Goal: Information Seeking & Learning: Learn about a topic

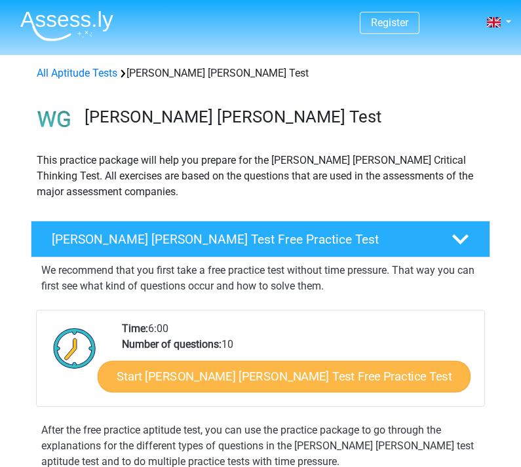
click at [154, 378] on link "Start [PERSON_NAME] [PERSON_NAME] Test Free Practice Test" at bounding box center [283, 376] width 373 height 31
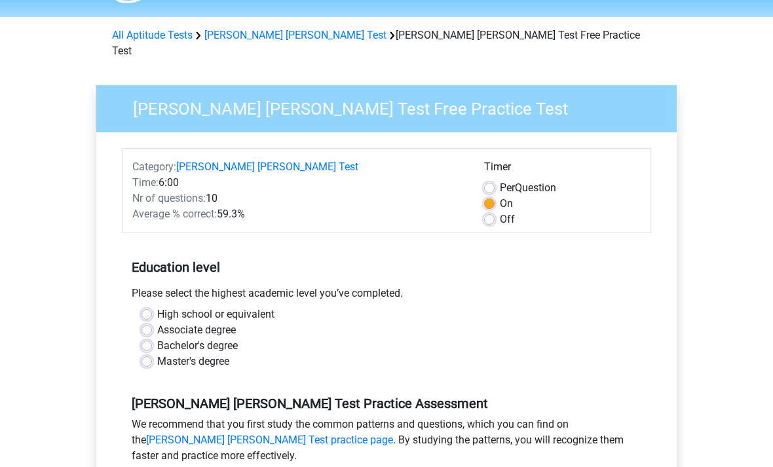
scroll to position [39, 0]
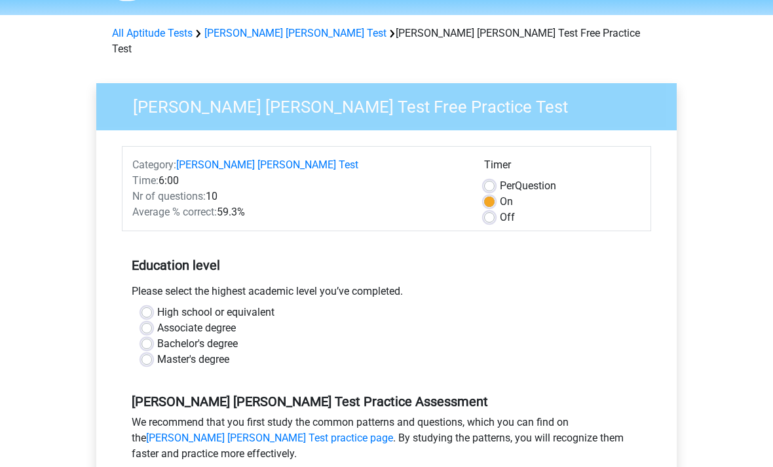
click at [157, 305] on label "High school or equivalent" at bounding box center [215, 313] width 117 height 16
click at [142, 305] on input "High school or equivalent" at bounding box center [146, 311] width 10 height 13
radio input "true"
click at [157, 337] on label "Bachelor's degree" at bounding box center [197, 345] width 81 height 16
click at [150, 337] on input "Bachelor's degree" at bounding box center [146, 343] width 10 height 13
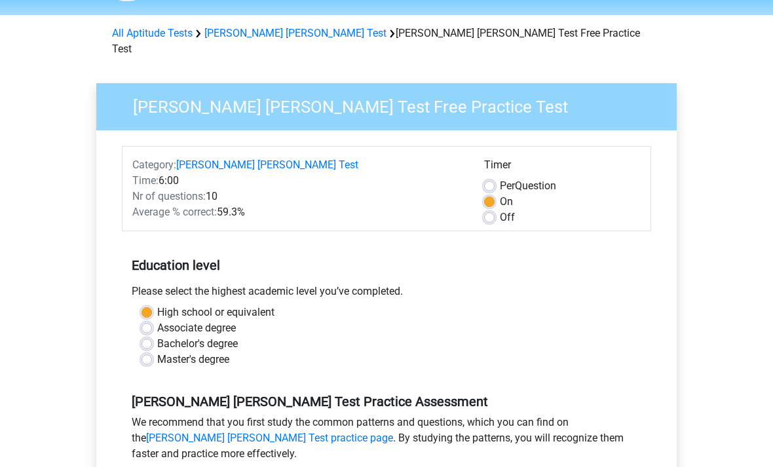
radio input "true"
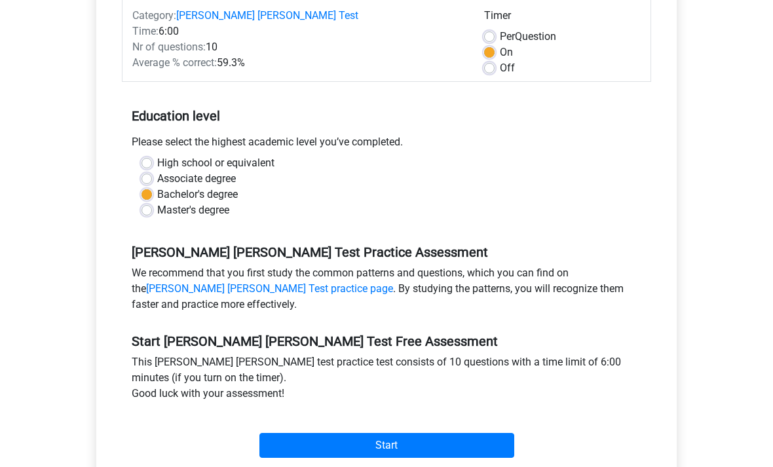
scroll to position [182, 0]
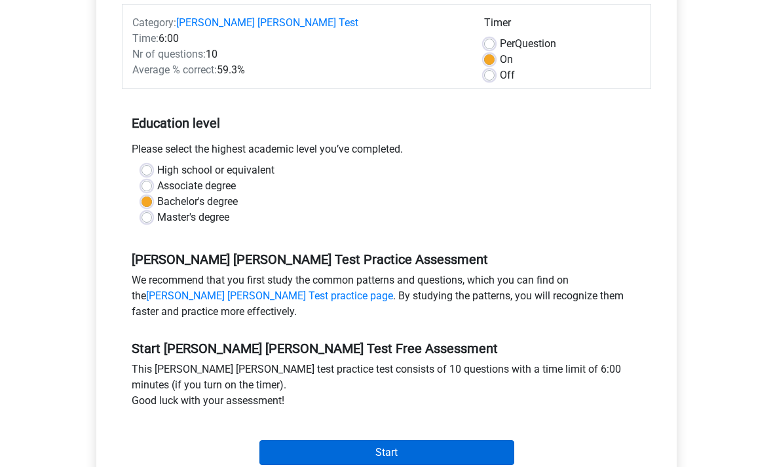
click at [278, 445] on input "Start" at bounding box center [386, 452] width 255 height 25
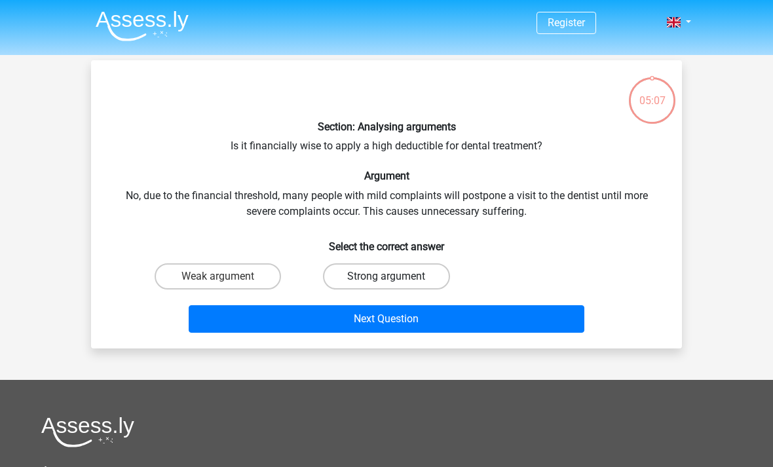
click at [377, 270] on label "Strong argument" at bounding box center [386, 276] width 126 height 26
click at [386, 276] on input "Strong argument" at bounding box center [390, 280] width 9 height 9
radio input "true"
click at [175, 272] on label "Weak argument" at bounding box center [218, 276] width 126 height 26
click at [218, 276] on input "Weak argument" at bounding box center [222, 280] width 9 height 9
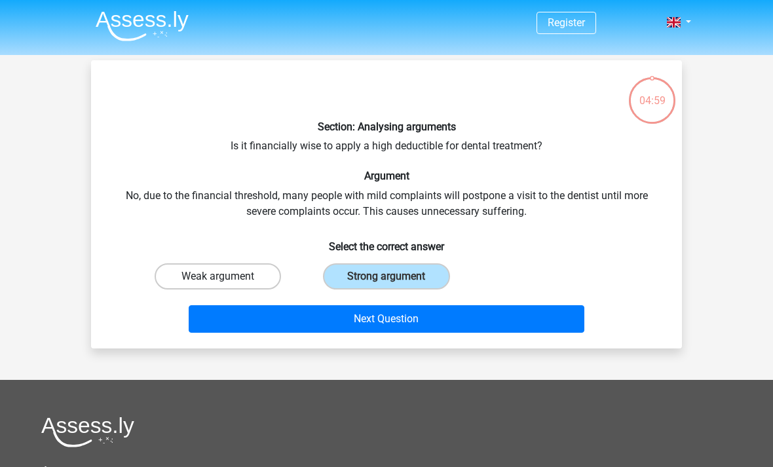
radio input "true"
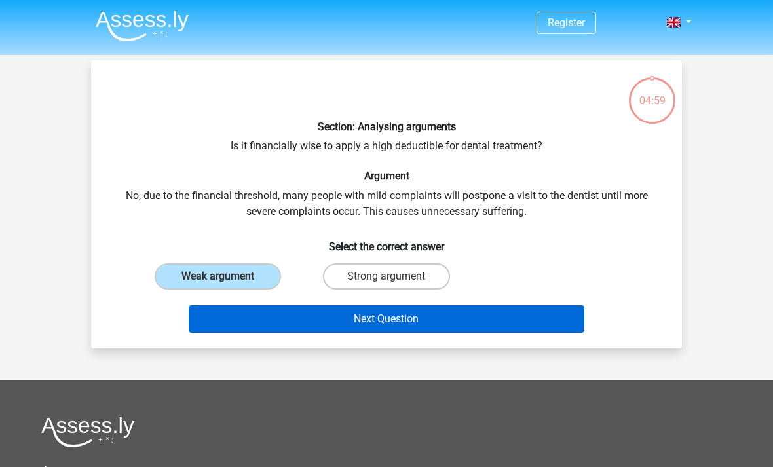
click at [265, 318] on button "Next Question" at bounding box center [387, 319] width 396 height 28
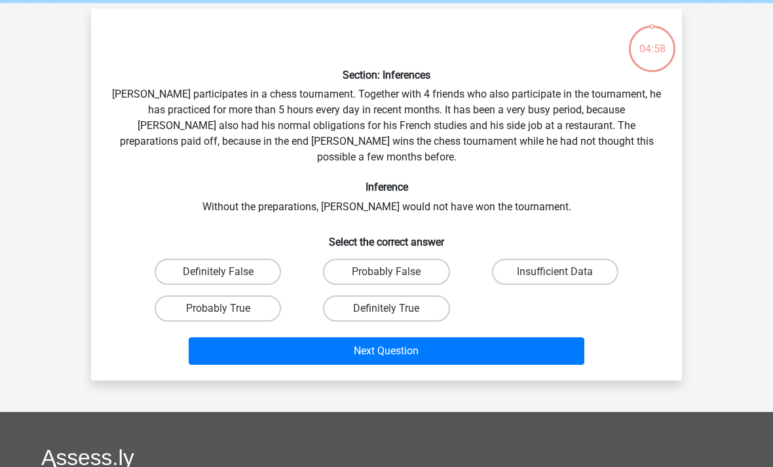
scroll to position [60, 0]
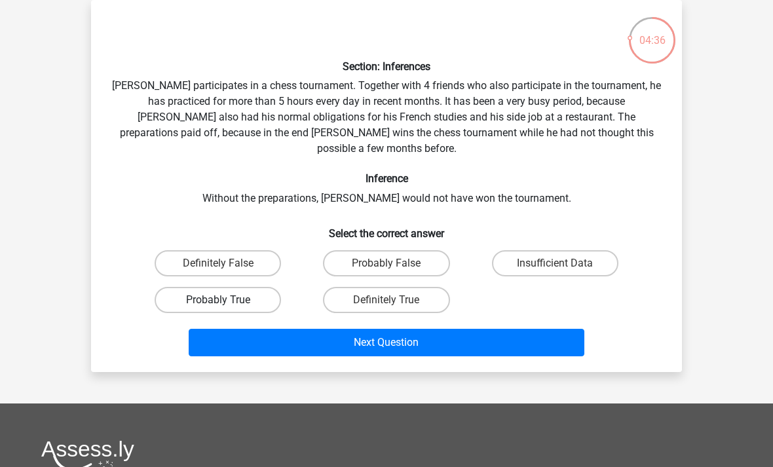
click at [265, 287] on label "Probably True" at bounding box center [218, 300] width 126 height 26
click at [227, 300] on input "Probably True" at bounding box center [222, 304] width 9 height 9
radio input "true"
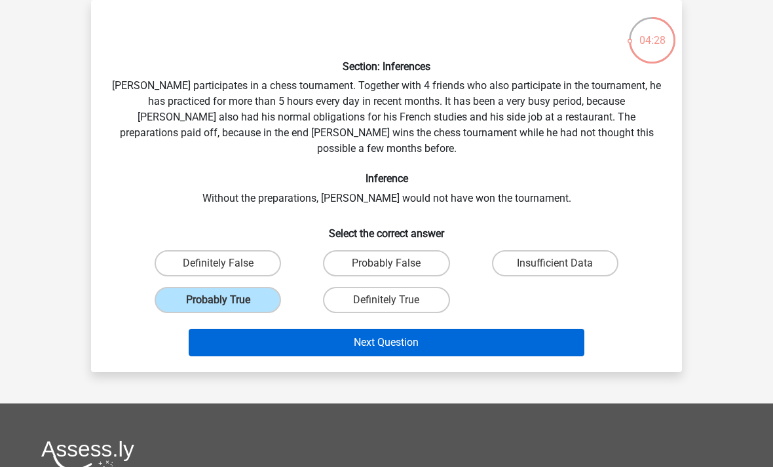
click at [412, 332] on button "Next Question" at bounding box center [387, 343] width 396 height 28
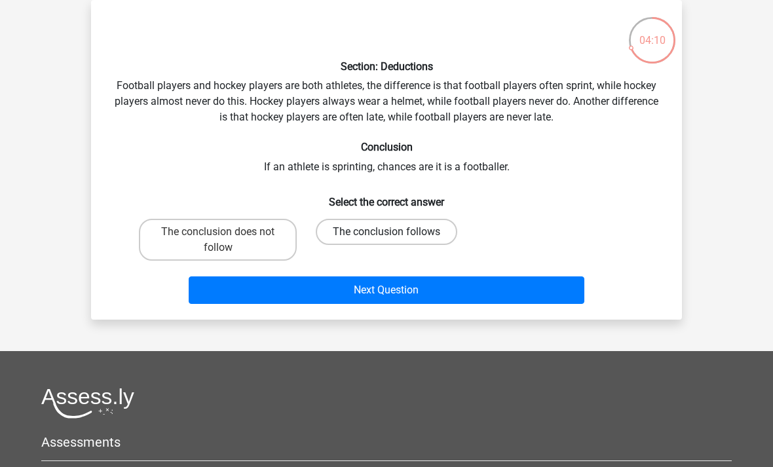
click at [351, 232] on label "The conclusion follows" at bounding box center [386, 232] width 141 height 26
click at [386, 232] on input "The conclusion follows" at bounding box center [390, 236] width 9 height 9
radio input "true"
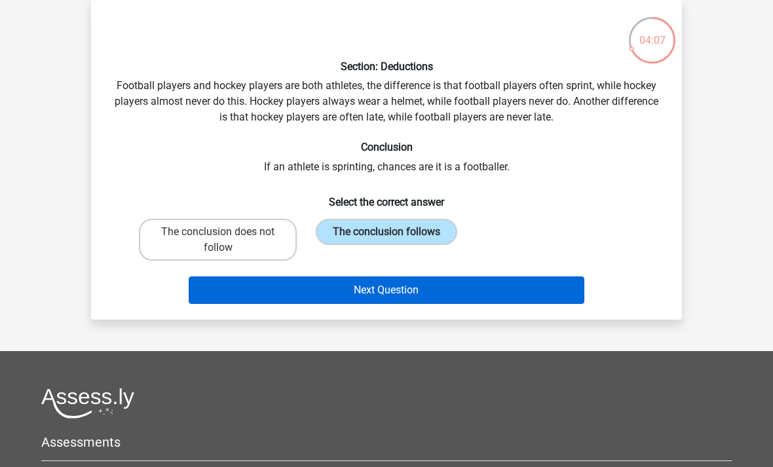
click at [386, 303] on button "Next Question" at bounding box center [387, 290] width 396 height 28
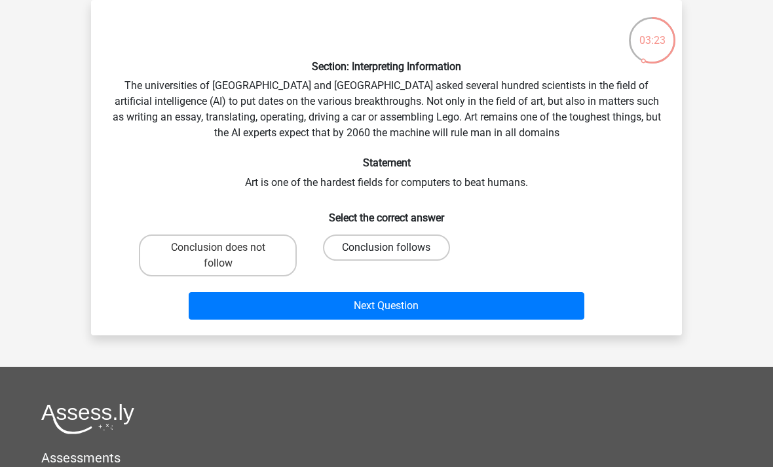
click at [363, 252] on label "Conclusion follows" at bounding box center [386, 247] width 126 height 26
click at [386, 252] on input "Conclusion follows" at bounding box center [390, 252] width 9 height 9
radio input "true"
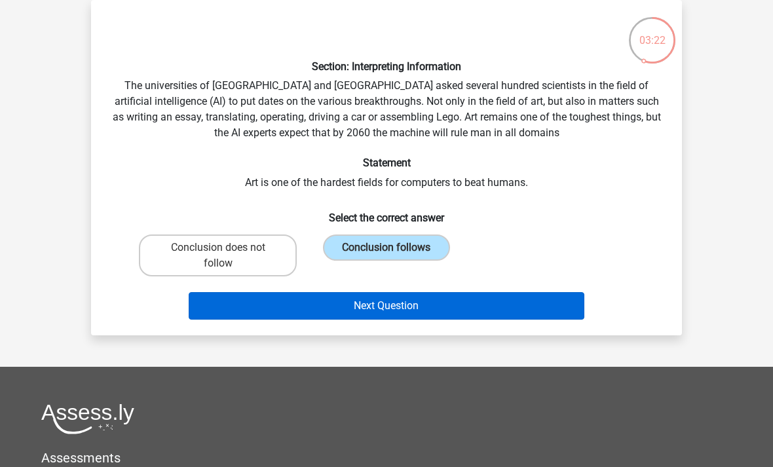
click at [400, 314] on button "Next Question" at bounding box center [387, 306] width 396 height 28
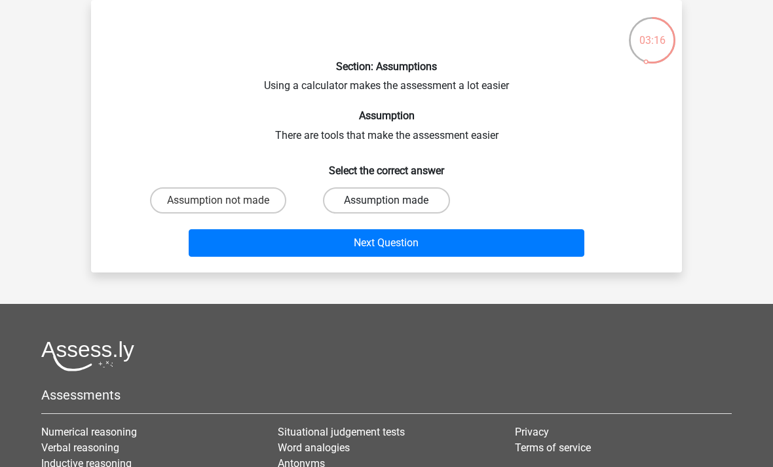
click at [346, 193] on label "Assumption made" at bounding box center [386, 200] width 126 height 26
click at [386, 200] on input "Assumption made" at bounding box center [390, 204] width 9 height 9
radio input "true"
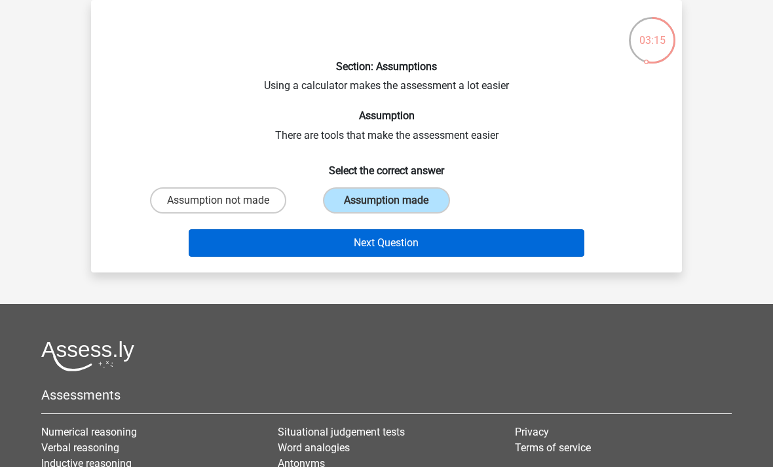
click at [382, 252] on button "Next Question" at bounding box center [387, 243] width 396 height 28
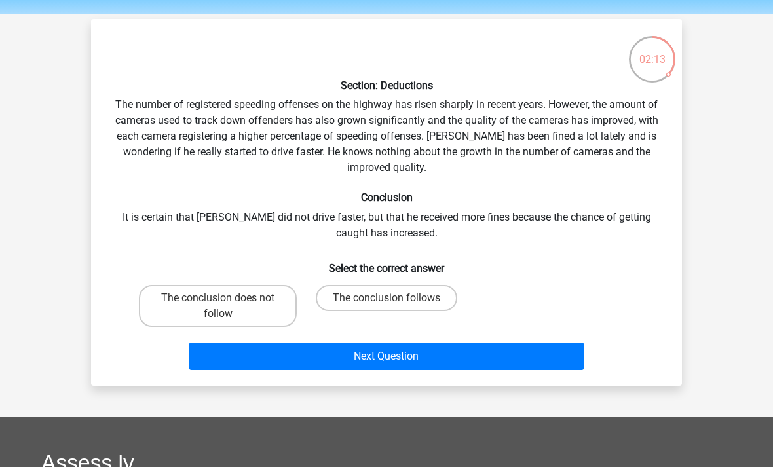
scroll to position [41, 0]
click at [270, 310] on label "The conclusion does not follow" at bounding box center [218, 306] width 158 height 42
click at [227, 306] on input "The conclusion does not follow" at bounding box center [222, 302] width 9 height 9
radio input "true"
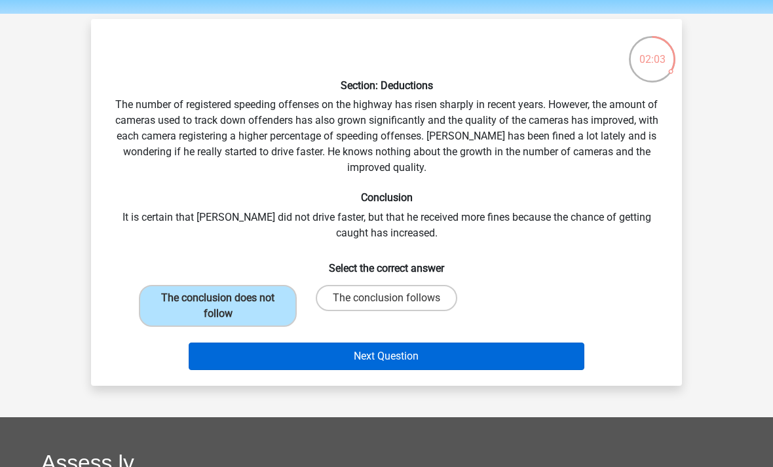
click at [350, 357] on button "Next Question" at bounding box center [387, 356] width 396 height 28
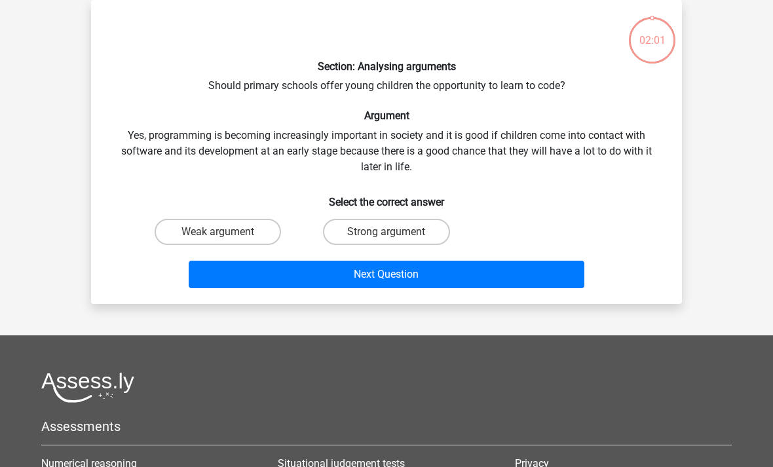
scroll to position [60, 0]
click at [361, 232] on label "Strong argument" at bounding box center [386, 232] width 126 height 26
click at [386, 232] on input "Strong argument" at bounding box center [390, 236] width 9 height 9
radio input "true"
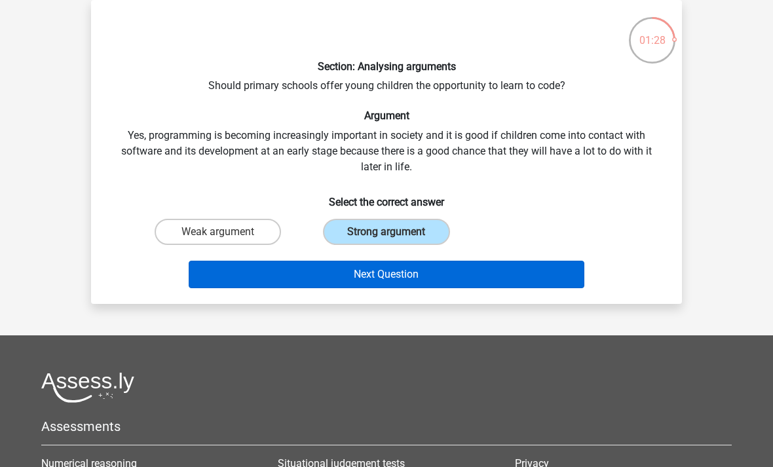
click at [323, 284] on button "Next Question" at bounding box center [387, 275] width 396 height 28
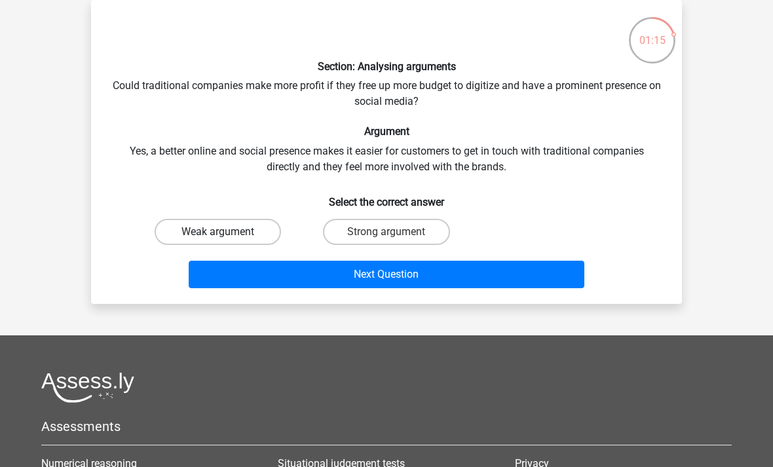
click at [256, 240] on label "Weak argument" at bounding box center [218, 232] width 126 height 26
click at [227, 240] on input "Weak argument" at bounding box center [222, 236] width 9 height 9
radio input "true"
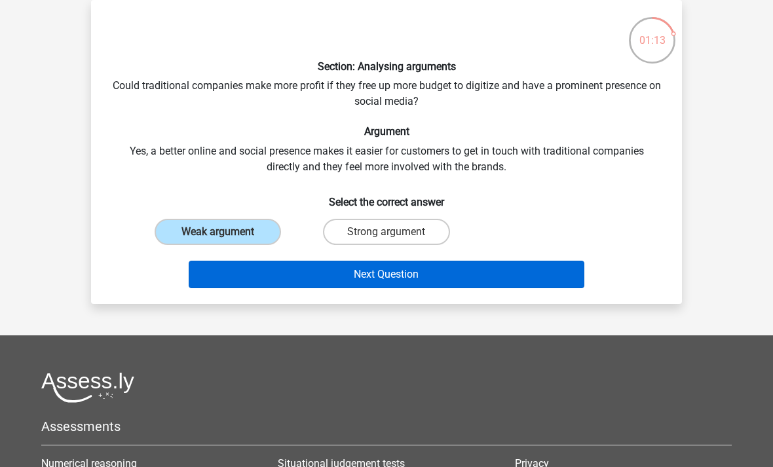
click at [300, 272] on button "Next Question" at bounding box center [387, 275] width 396 height 28
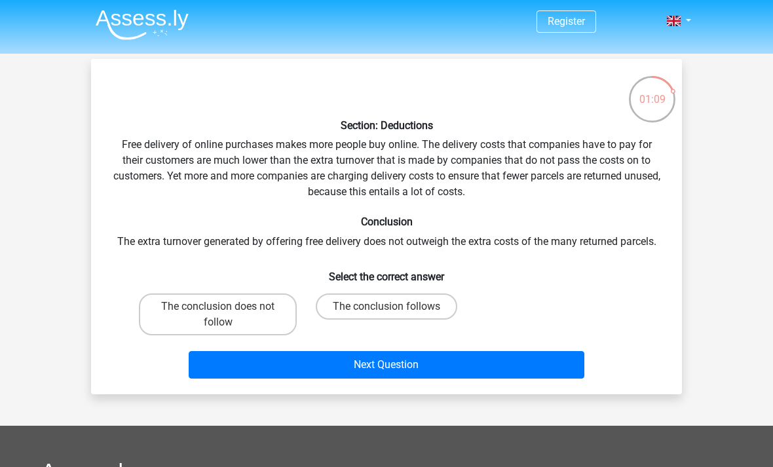
scroll to position [35, 0]
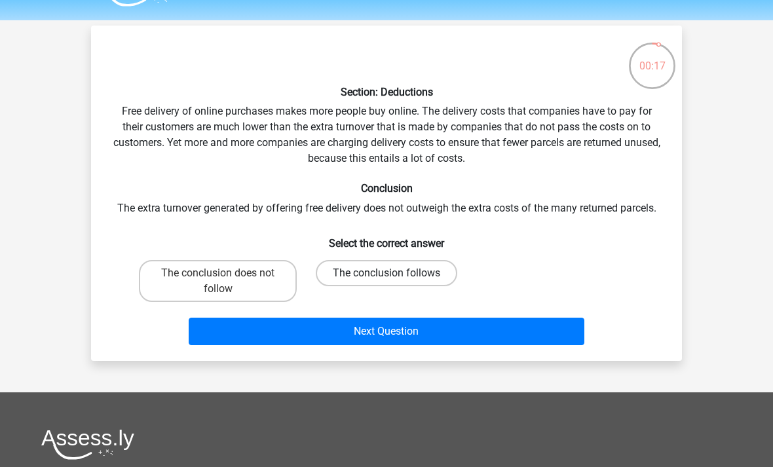
click at [413, 276] on label "The conclusion follows" at bounding box center [386, 273] width 141 height 26
click at [395, 276] on input "The conclusion follows" at bounding box center [390, 277] width 9 height 9
radio input "true"
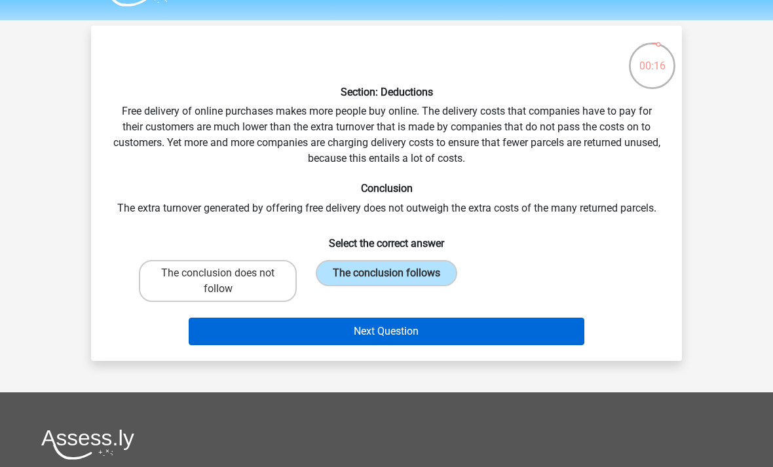
click at [449, 332] on button "Next Question" at bounding box center [387, 332] width 396 height 28
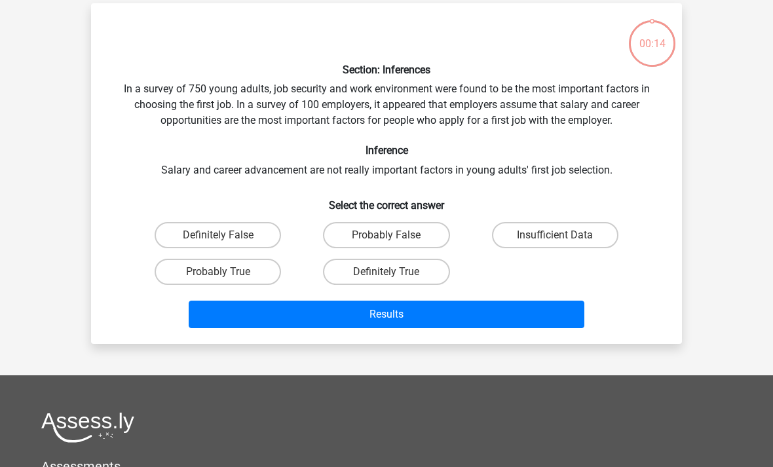
scroll to position [60, 0]
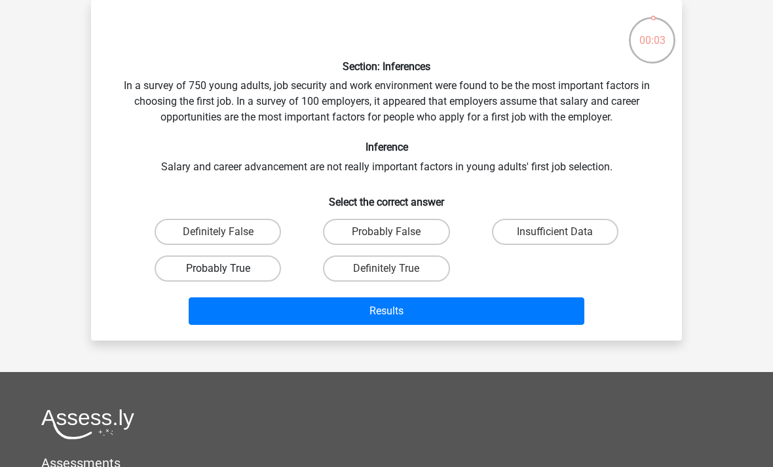
click at [272, 265] on label "Probably True" at bounding box center [218, 268] width 126 height 26
click at [227, 268] on input "Probably True" at bounding box center [222, 272] width 9 height 9
radio input "true"
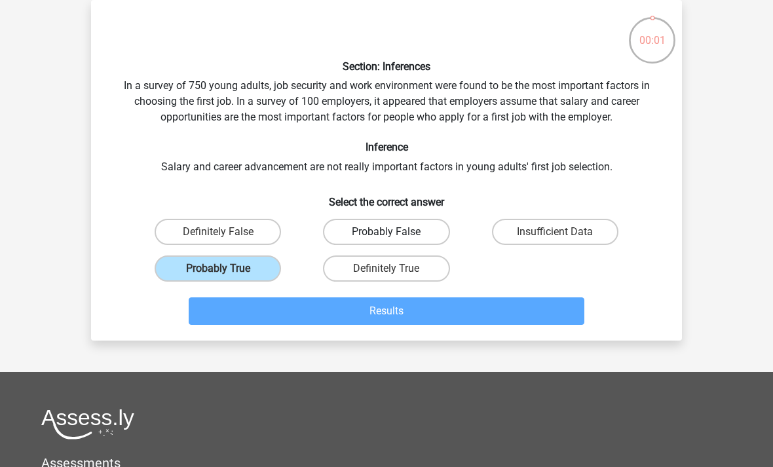
click at [396, 240] on label "Probably False" at bounding box center [386, 232] width 126 height 26
click at [395, 240] on input "Probably False" at bounding box center [390, 236] width 9 height 9
radio input "true"
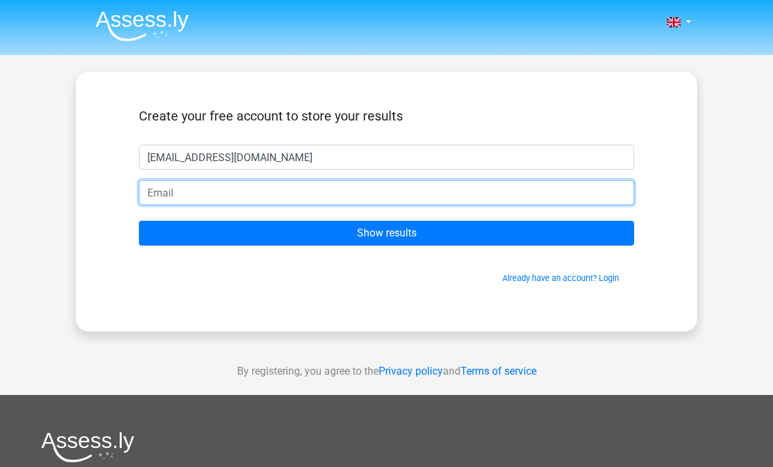
click at [164, 201] on input "email" at bounding box center [386, 192] width 495 height 25
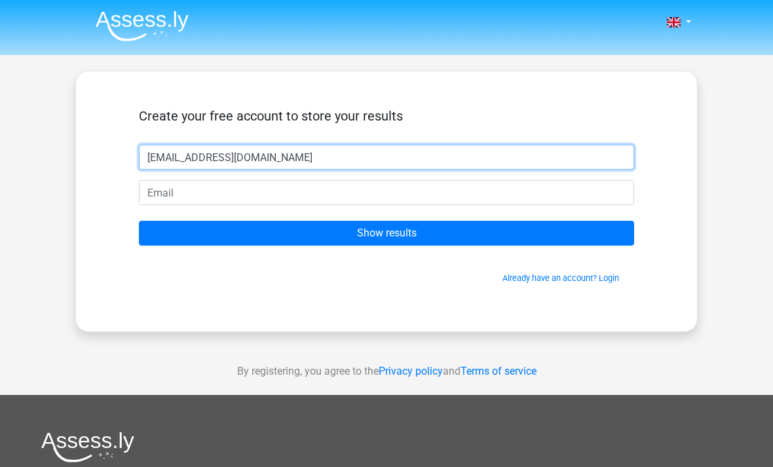
click at [189, 152] on input "Mominn.nawaz11@gmail.com" at bounding box center [386, 157] width 495 height 25
click at [192, 154] on input "Mominn.nawaz11@gmail.com" at bounding box center [386, 157] width 495 height 25
click at [189, 157] on input "Mominn.nawaz11@gmail.com" at bounding box center [386, 157] width 495 height 25
click at [286, 164] on input "Momi@gmail.com" at bounding box center [386, 157] width 495 height 25
click at [287, 164] on input "Momi@gmail.co" at bounding box center [386, 157] width 495 height 25
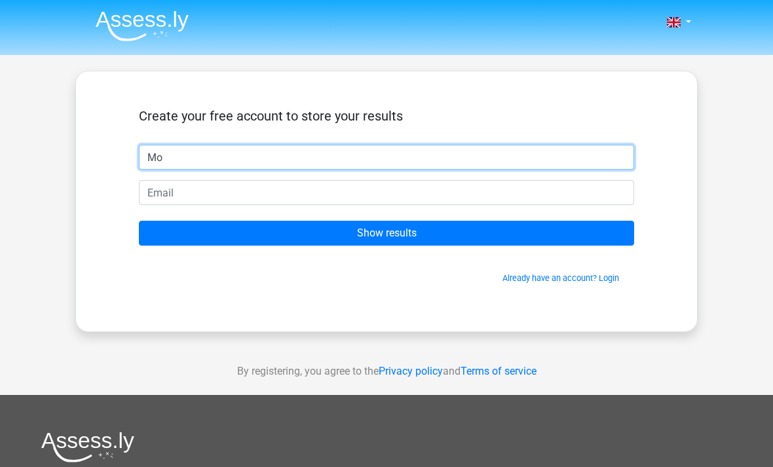
type input "M"
type input "Mominn"
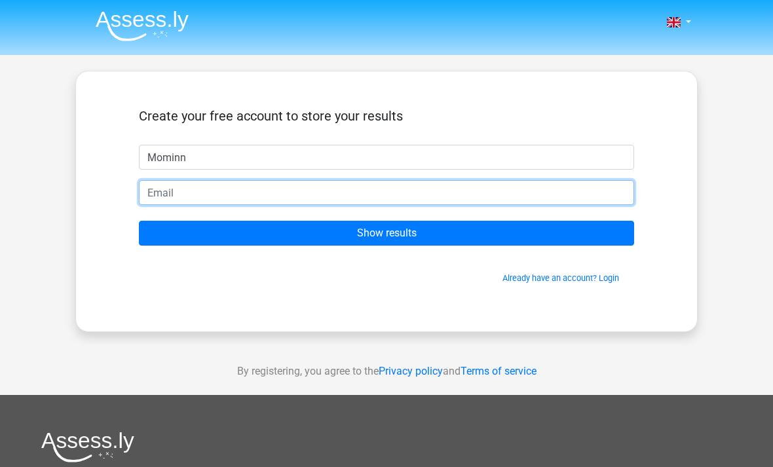
click at [188, 186] on input "email" at bounding box center [386, 192] width 495 height 25
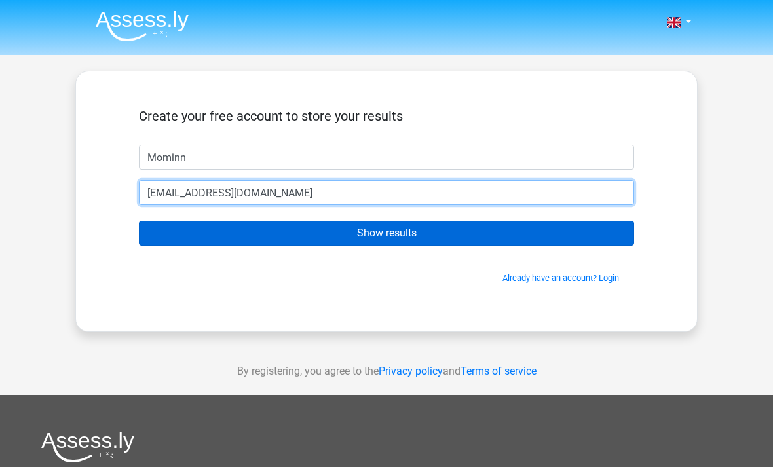
type input "[EMAIL_ADDRESS][DOMAIN_NAME]"
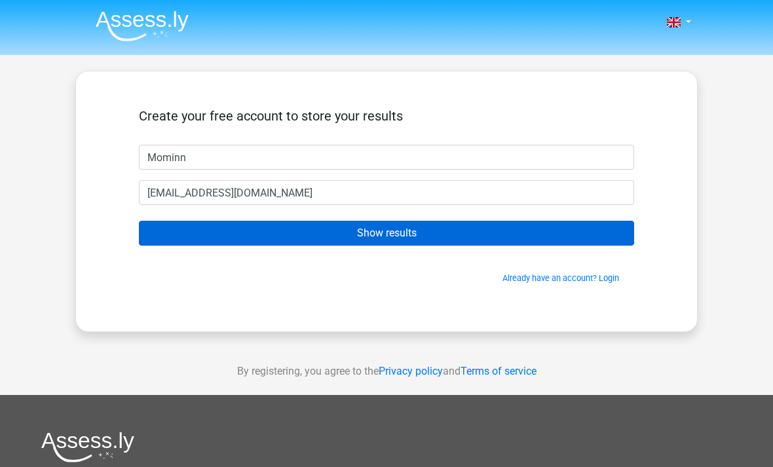
click at [226, 245] on input "Show results" at bounding box center [386, 233] width 495 height 25
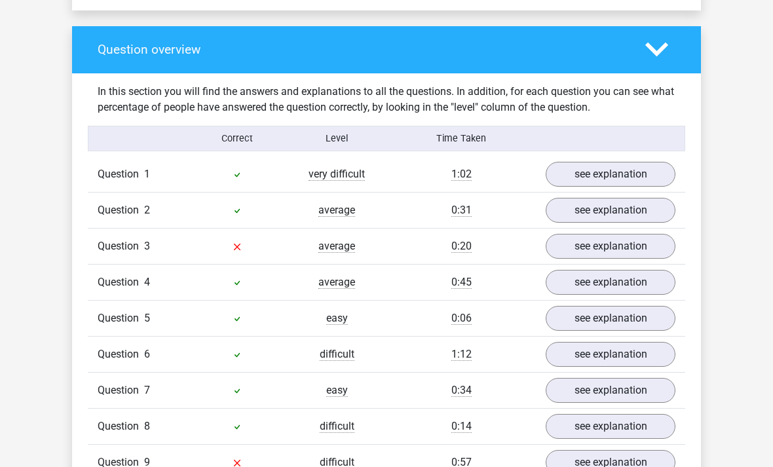
scroll to position [961, 0]
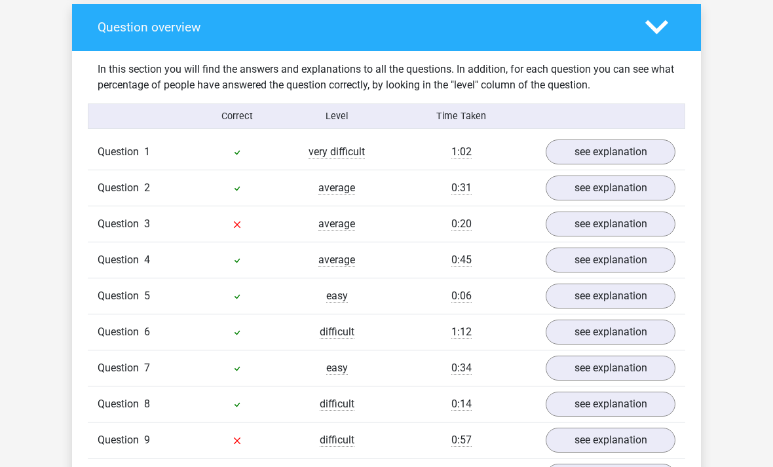
click at [750, 364] on div "Go premium [GEOGRAPHIC_DATA] [EMAIL_ADDRESS][DOMAIN_NAME]" at bounding box center [386, 463] width 773 height 2848
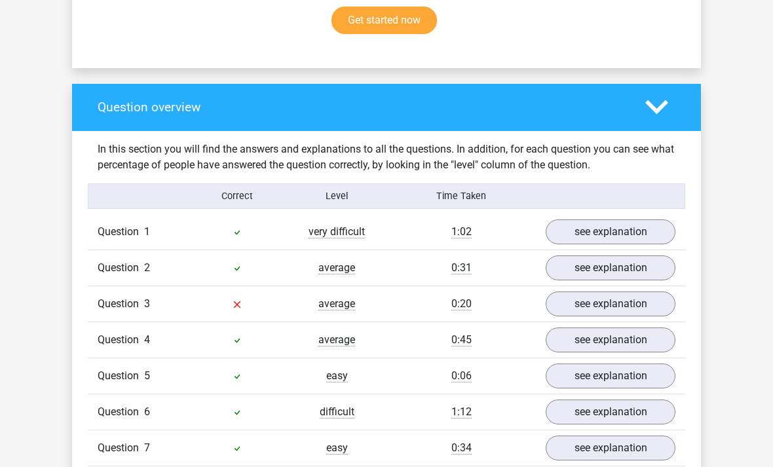
scroll to position [881, 0]
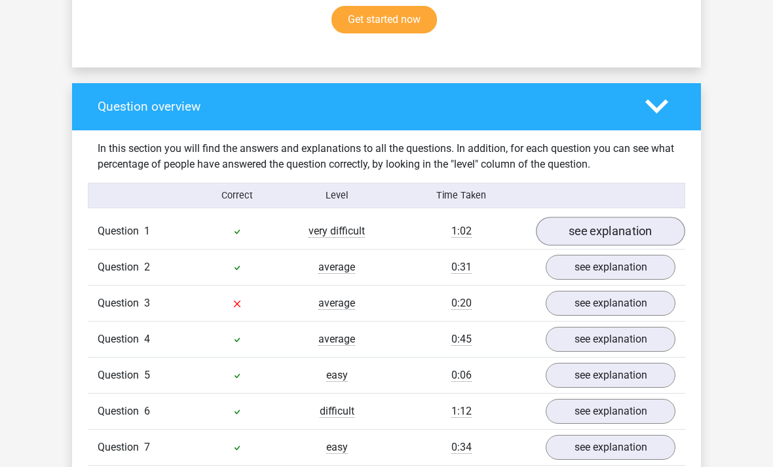
click at [652, 218] on link "see explanation" at bounding box center [610, 232] width 149 height 29
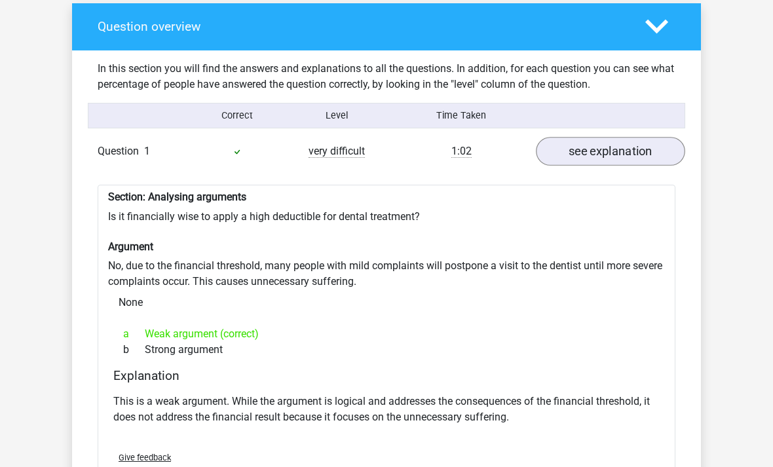
scroll to position [961, 0]
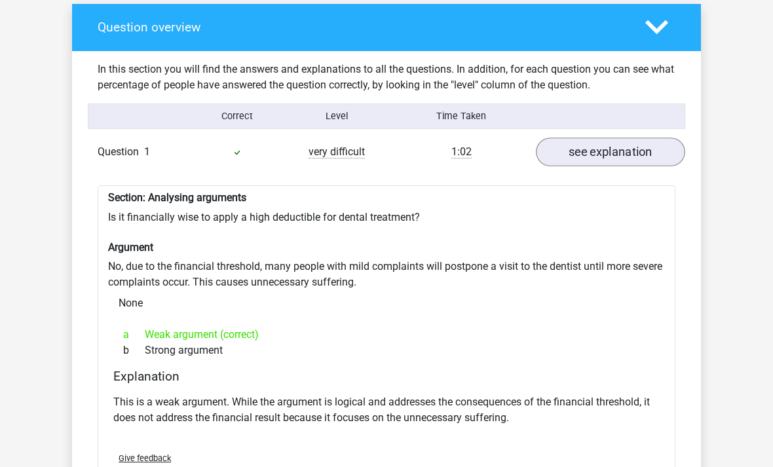
click at [637, 138] on link "see explanation" at bounding box center [610, 152] width 149 height 29
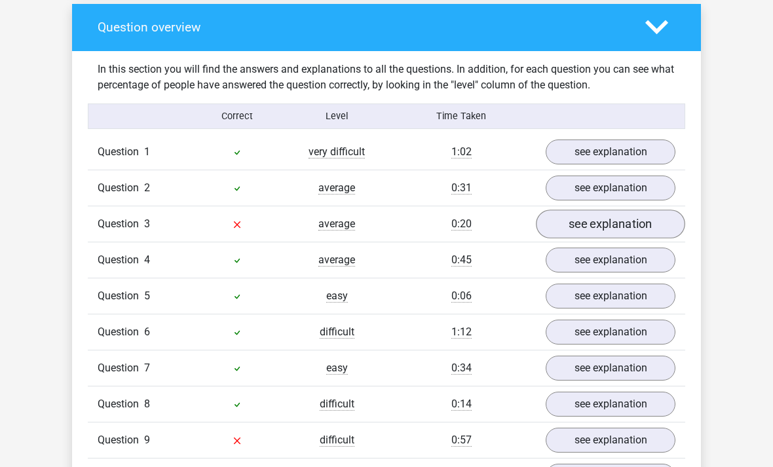
click at [619, 210] on link "see explanation" at bounding box center [610, 224] width 149 height 29
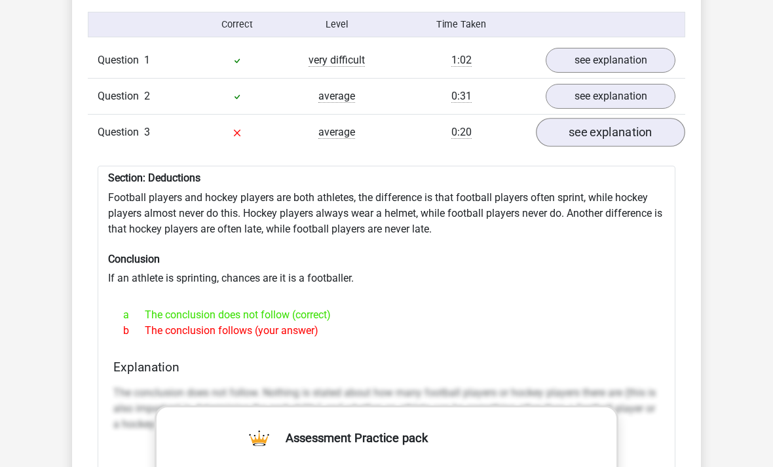
scroll to position [1054, 0]
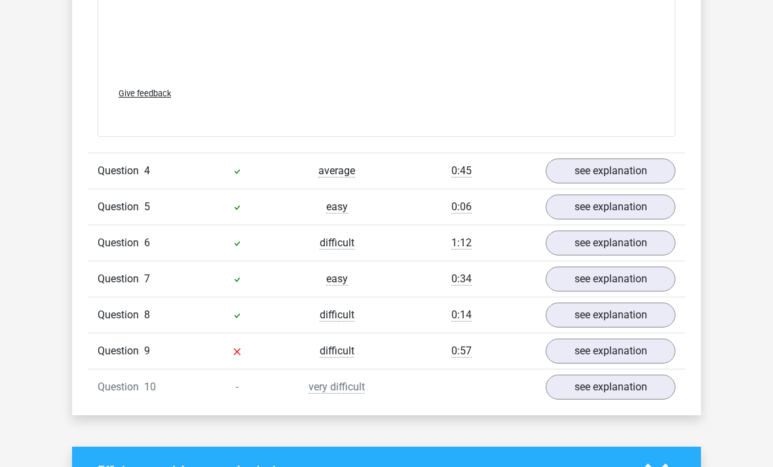
scroll to position [1775, 0]
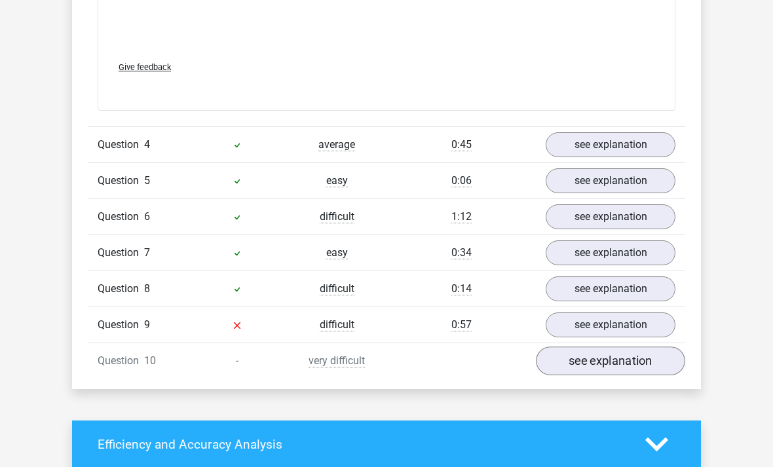
click at [596, 346] on link "see explanation" at bounding box center [610, 360] width 149 height 29
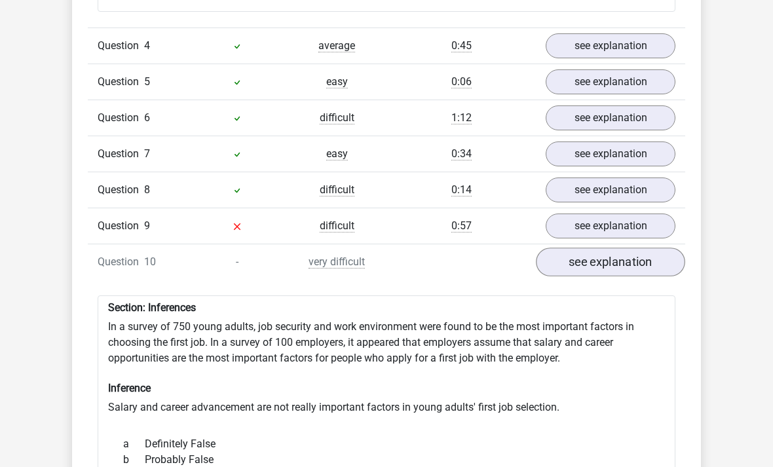
scroll to position [1860, 0]
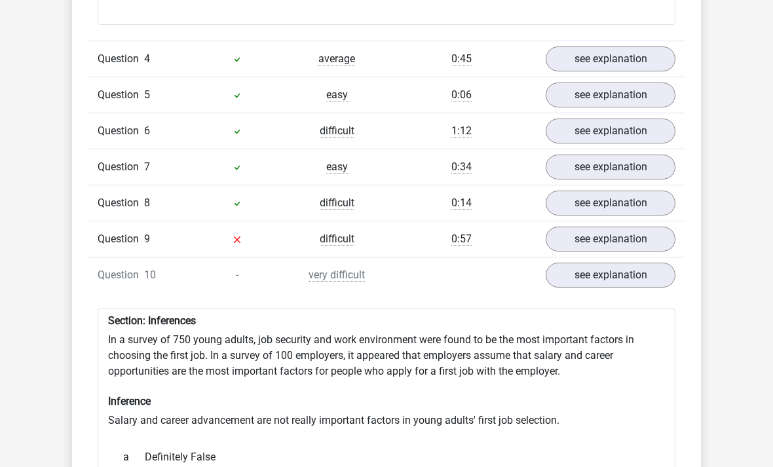
click at [116, 275] on div "Question 1 very difficult 1:02 see explanation Section: Analysing arguments Is …" at bounding box center [387, 129] width 578 height 1788
click at [111, 268] on span "Question" at bounding box center [121, 276] width 46 height 16
click at [113, 268] on span "Question" at bounding box center [121, 276] width 46 height 16
click at [107, 268] on span "Question" at bounding box center [121, 276] width 46 height 16
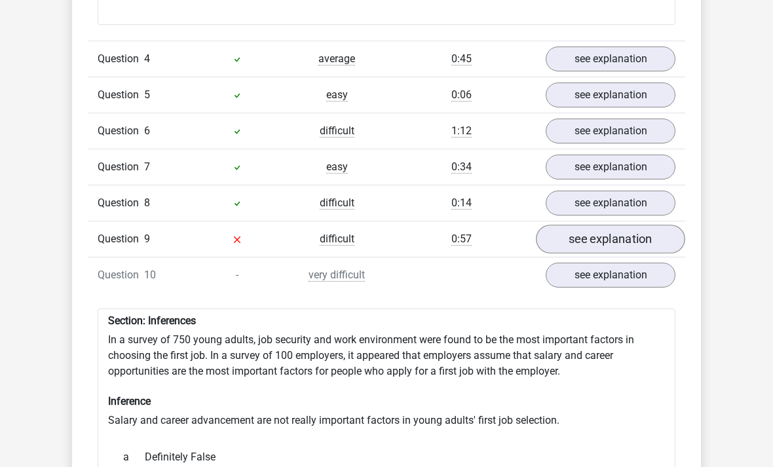
click at [561, 225] on link "see explanation" at bounding box center [610, 239] width 149 height 29
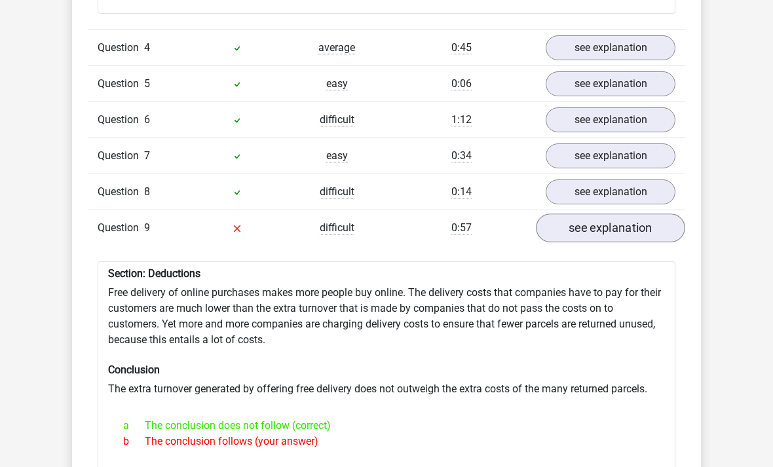
scroll to position [1866, 0]
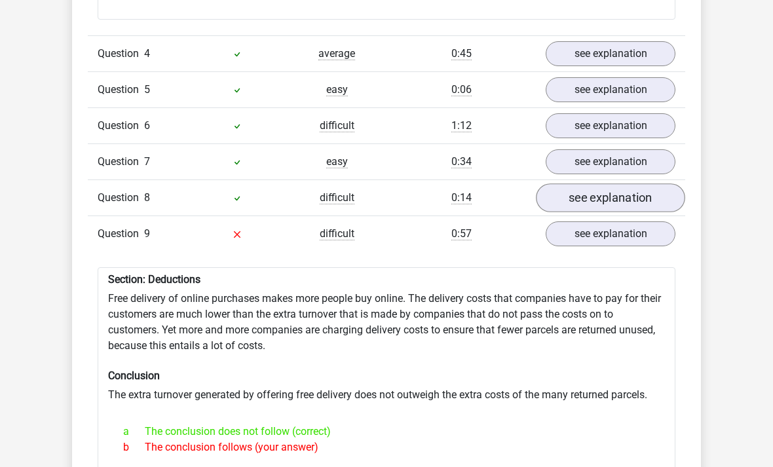
click at [590, 184] on link "see explanation" at bounding box center [610, 197] width 149 height 29
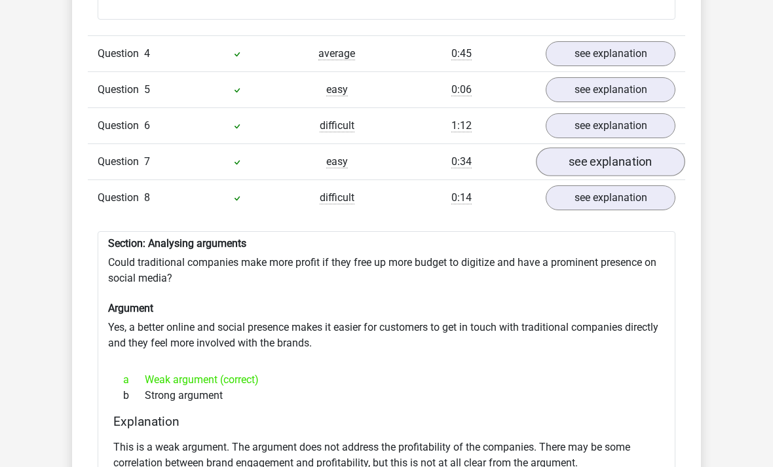
click at [559, 147] on link "see explanation" at bounding box center [610, 161] width 149 height 29
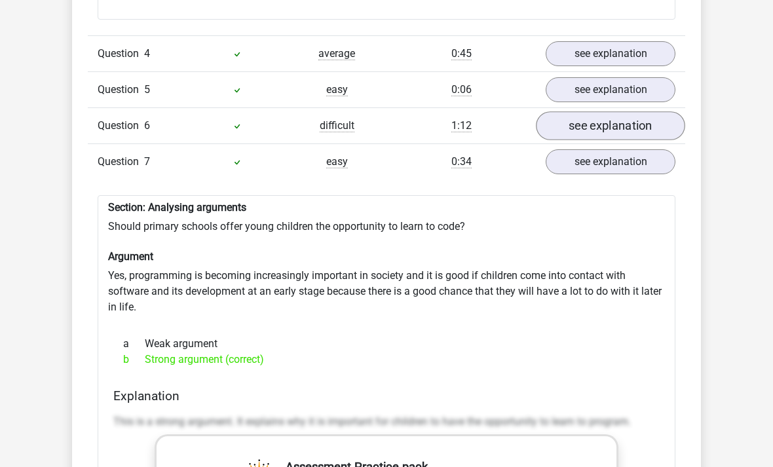
click at [568, 111] on link "see explanation" at bounding box center [610, 125] width 149 height 29
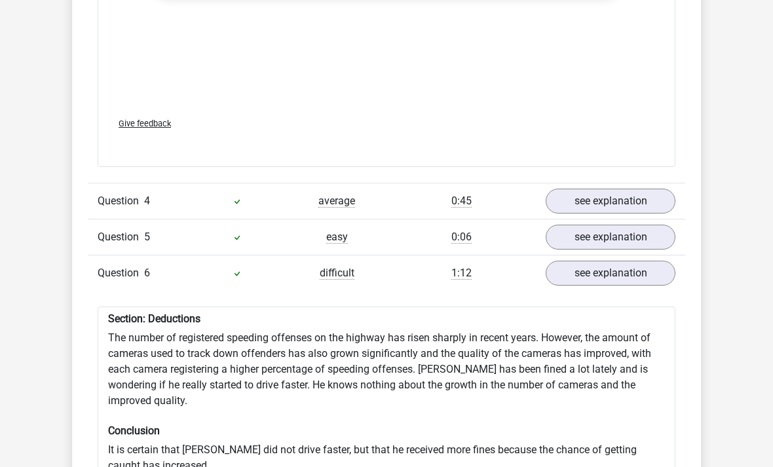
scroll to position [1703, 0]
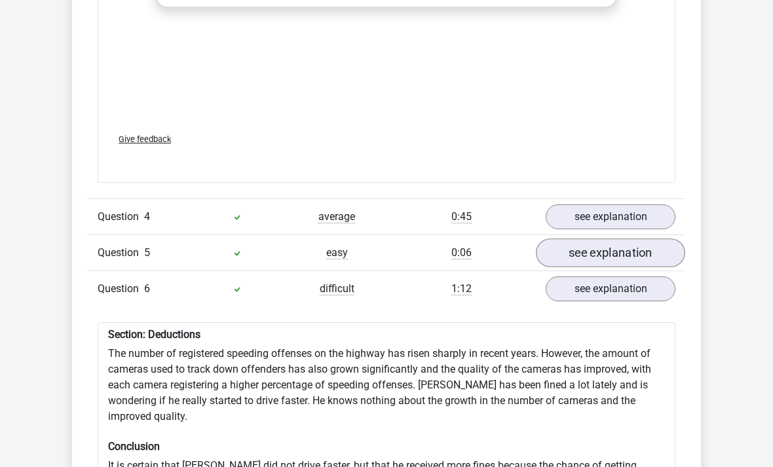
click at [584, 240] on link "see explanation" at bounding box center [610, 252] width 149 height 29
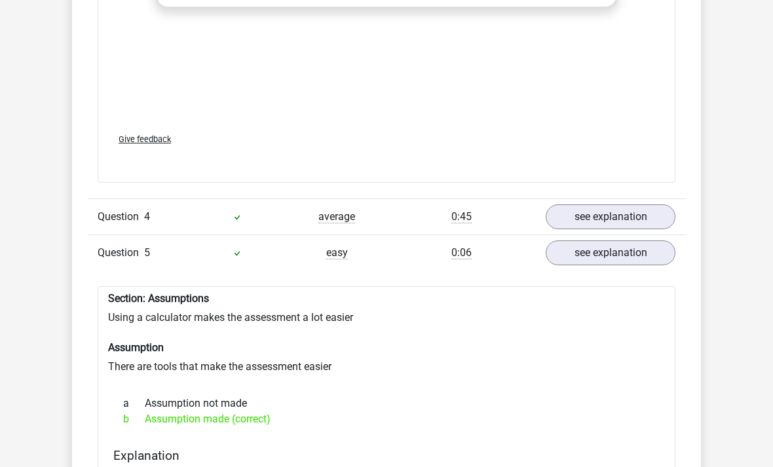
click at [518, 205] on div "Question 4 average 0:45 see explanation" at bounding box center [386, 216] width 597 height 36
click at [557, 203] on link "see explanation" at bounding box center [610, 216] width 149 height 29
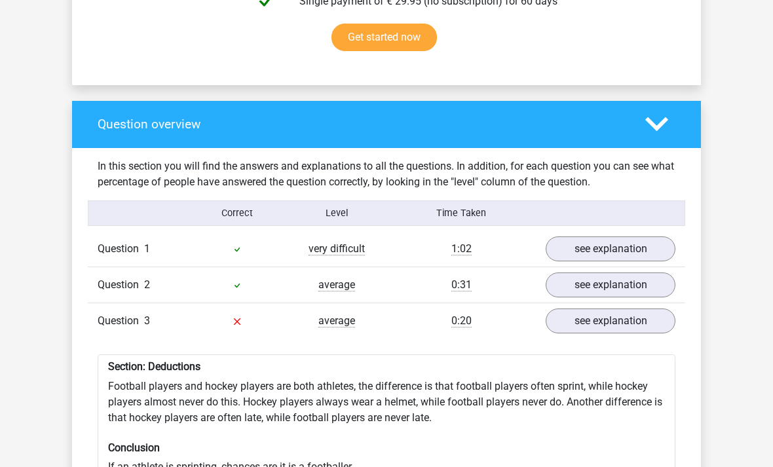
scroll to position [864, 0]
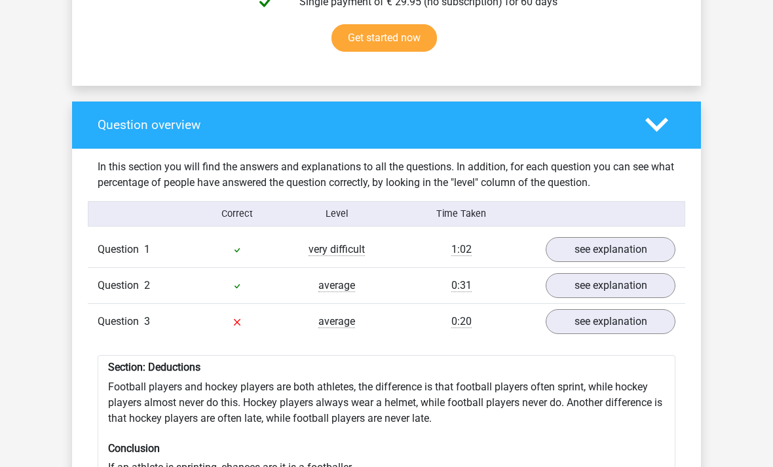
click at [498, 242] on div "1:02" at bounding box center [460, 250] width 149 height 16
click at [496, 111] on div "Question overview" at bounding box center [386, 125] width 629 height 47
click at [657, 118] on polygon at bounding box center [656, 125] width 23 height 14
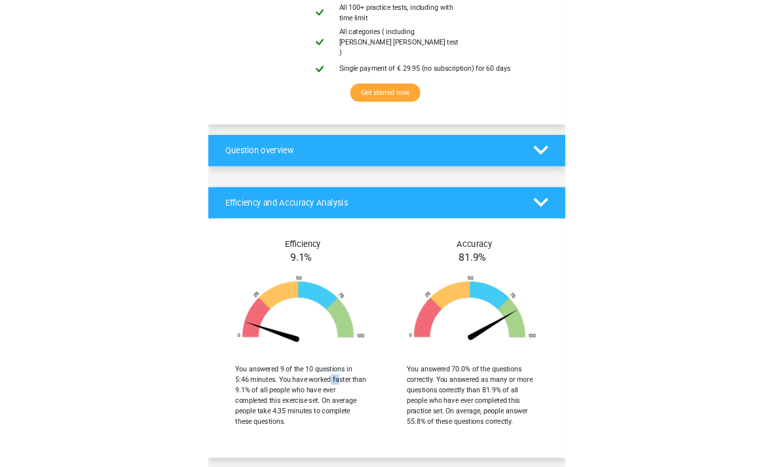
scroll to position [889, 0]
